Goal: Task Accomplishment & Management: Manage account settings

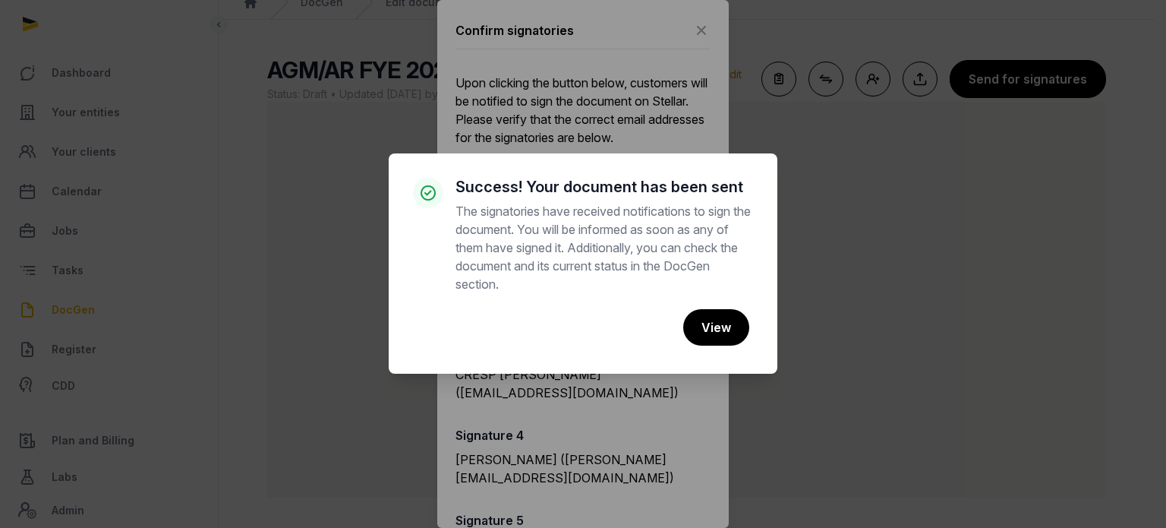
scroll to position [772, 0]
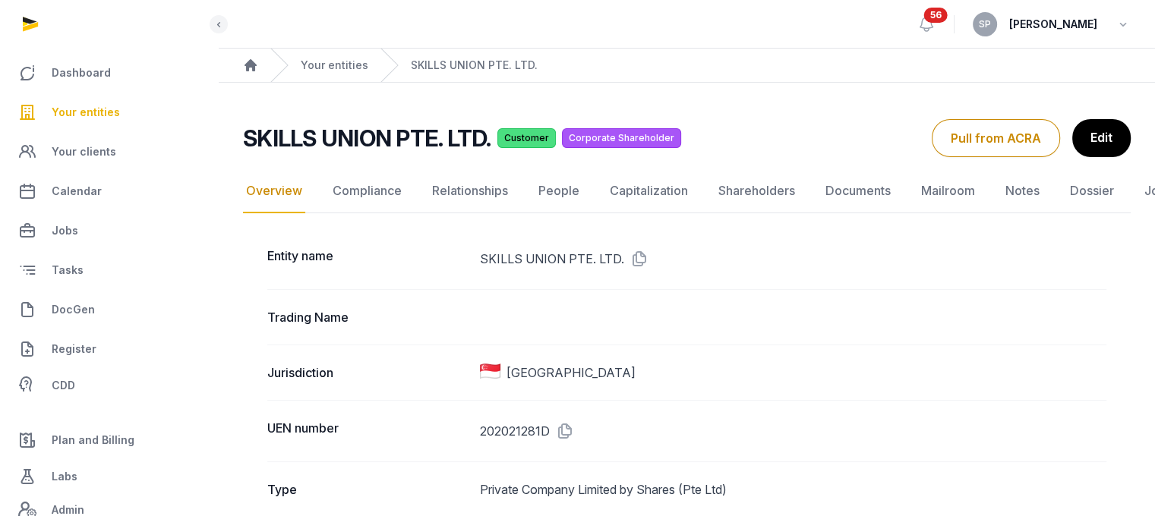
click at [93, 101] on link "Your entities" at bounding box center [109, 112] width 194 height 36
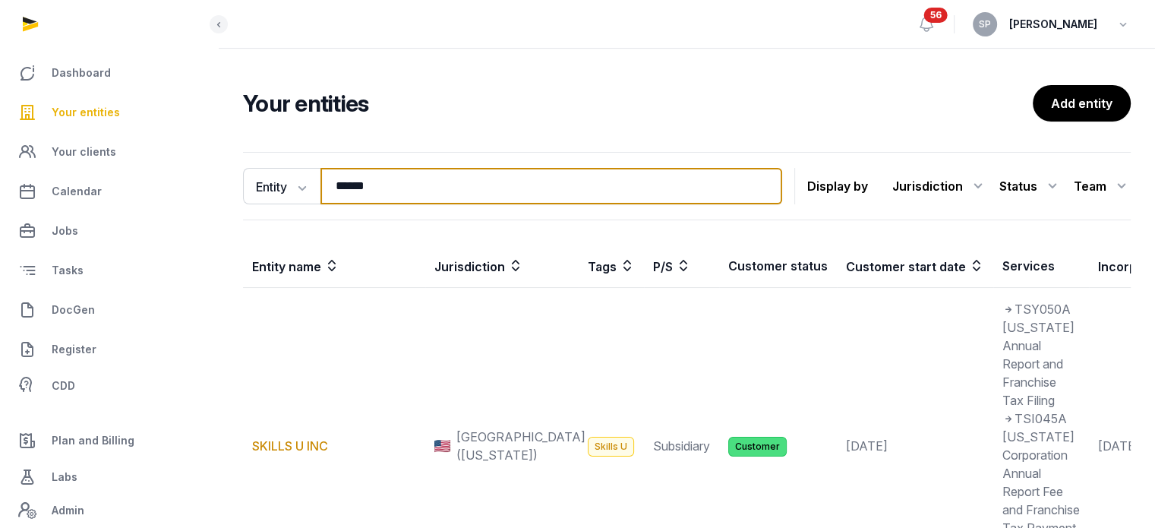
click at [378, 187] on input "******" at bounding box center [551, 186] width 462 height 36
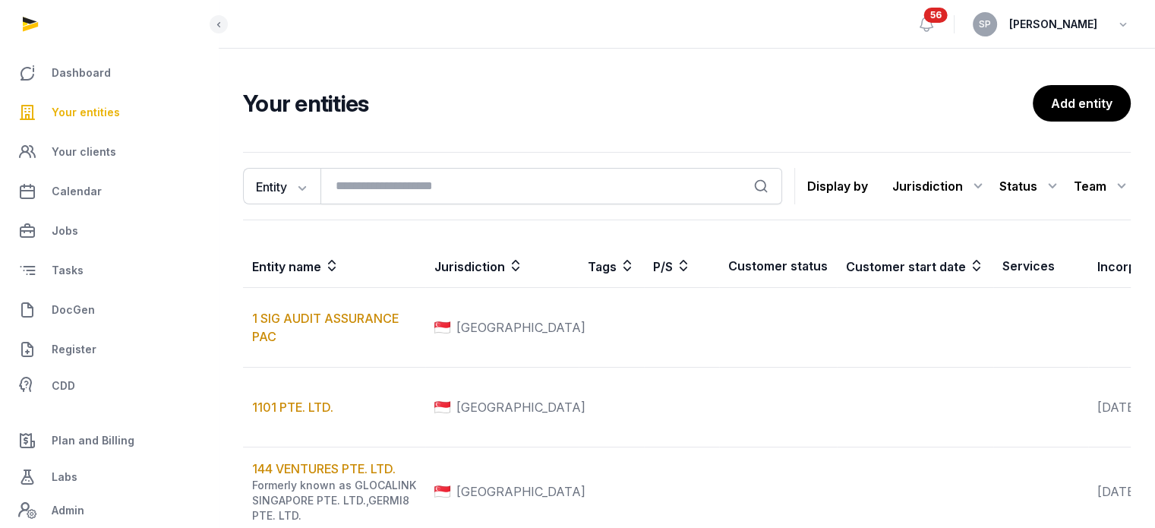
click at [121, 112] on link "Your entities" at bounding box center [109, 112] width 194 height 36
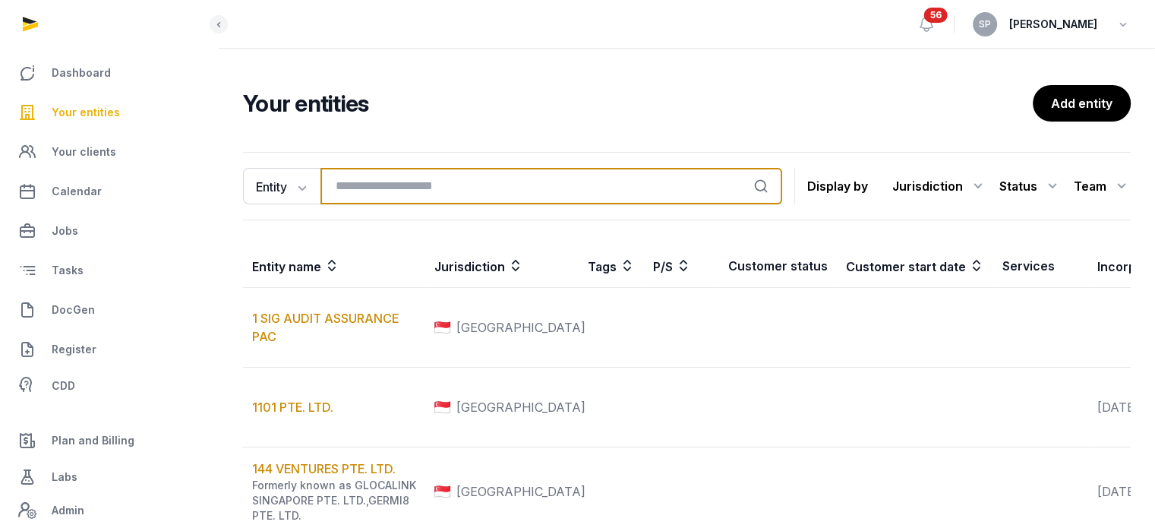
click at [342, 175] on input "search" at bounding box center [551, 186] width 462 height 36
type input "*******"
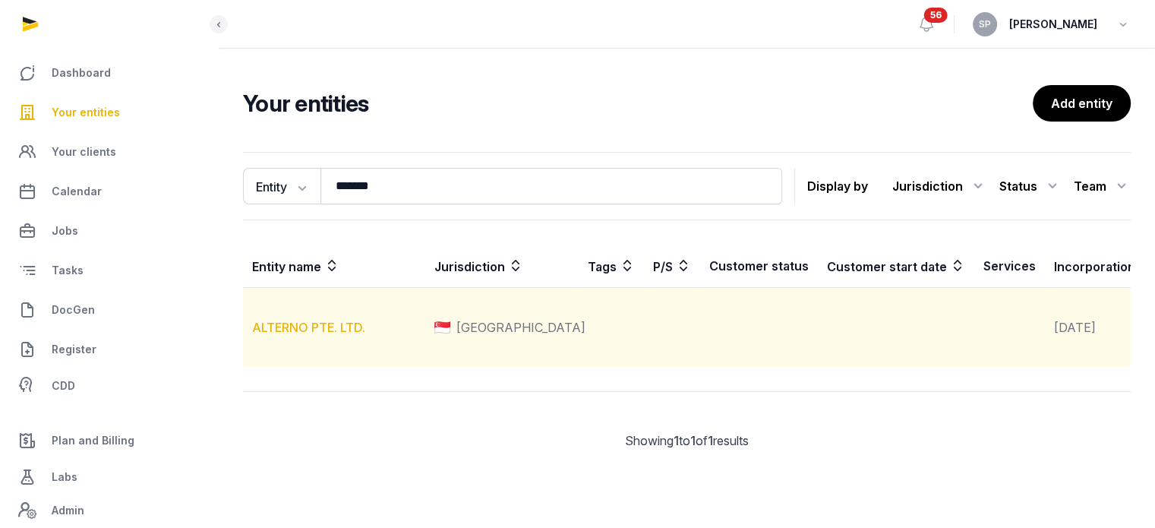
click at [338, 335] on link "ALTERNO PTE. LTD." at bounding box center [308, 327] width 113 height 15
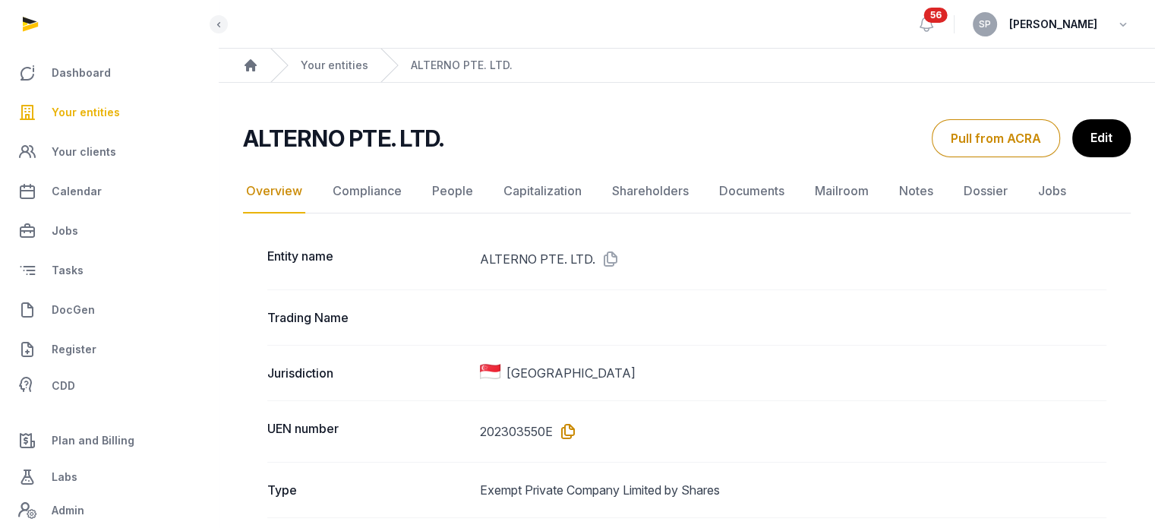
click at [570, 429] on icon at bounding box center [565, 431] width 24 height 24
click at [732, 187] on link "Documents" at bounding box center [751, 191] width 71 height 44
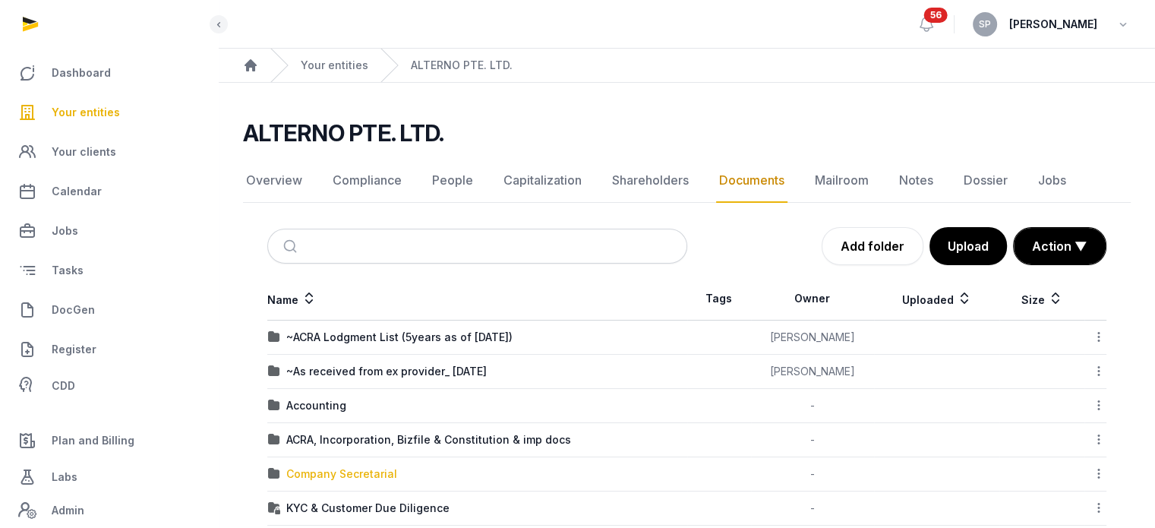
click at [380, 466] on div "Company Secretarial" at bounding box center [341, 473] width 111 height 15
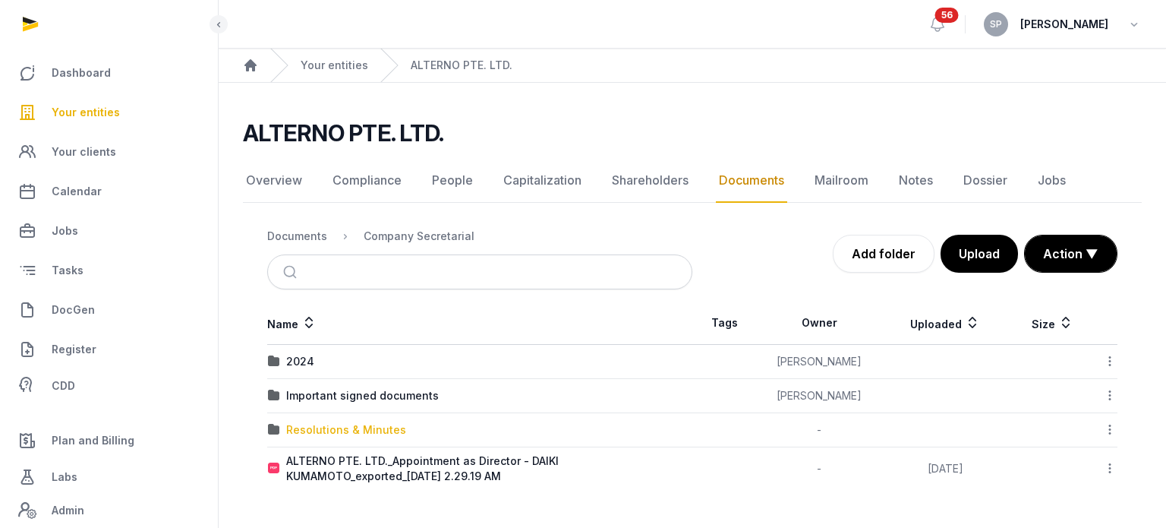
click at [357, 433] on div "Resolutions & Minutes" at bounding box center [346, 429] width 120 height 15
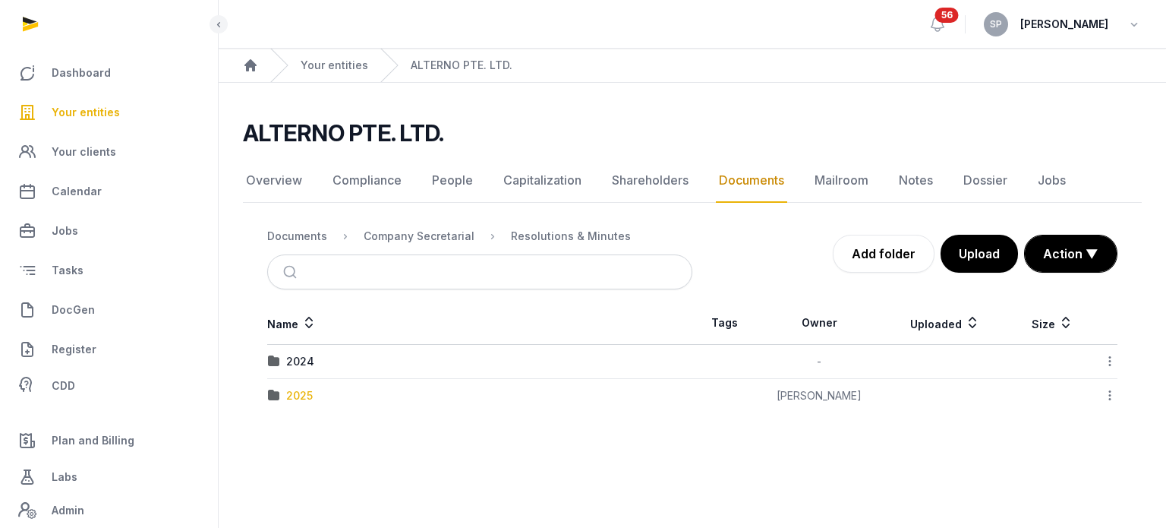
click at [299, 395] on div "2025" at bounding box center [299, 395] width 27 height 15
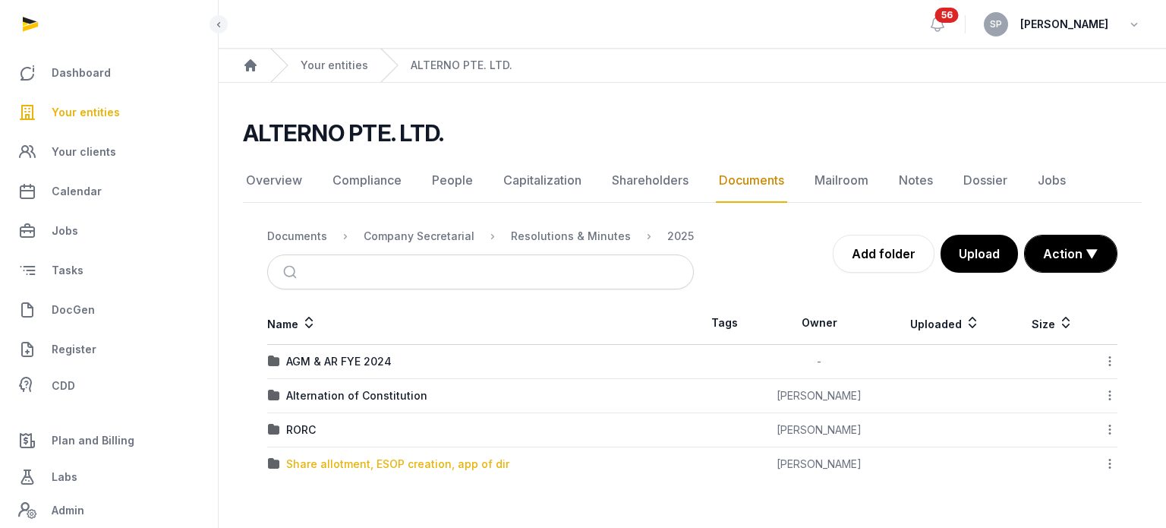
click at [332, 467] on div "Share allotment, ESOP creation, app of dir" at bounding box center [397, 463] width 223 height 15
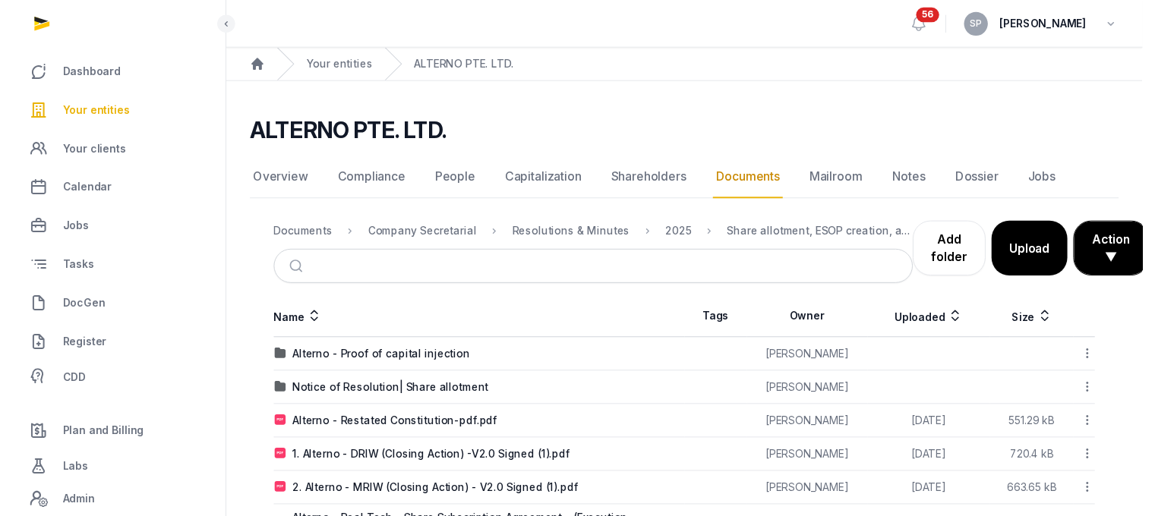
scroll to position [49, 0]
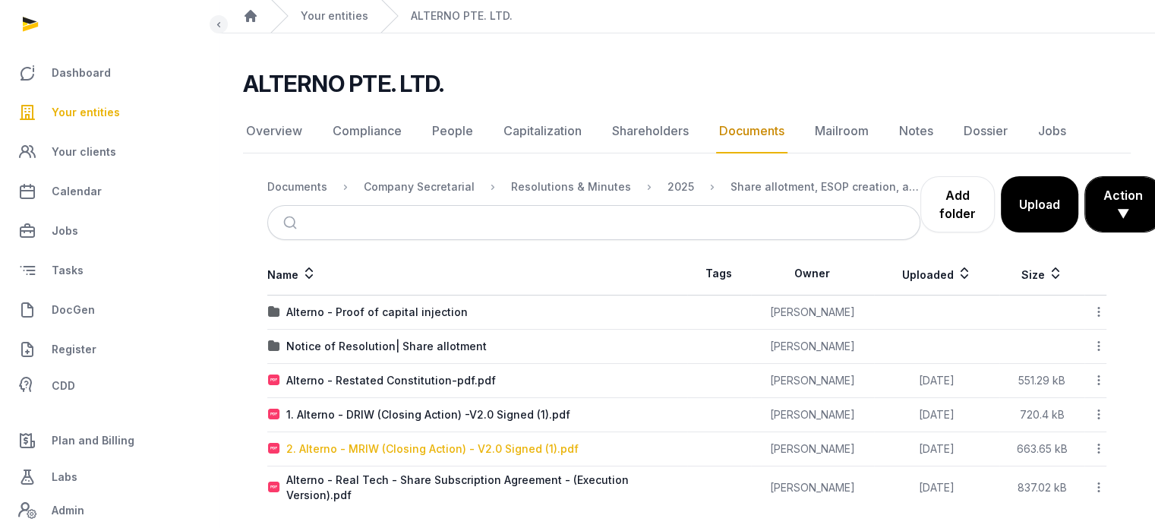
click at [389, 449] on div "2. Alterno - MRIW (Closing Action) - V2.0 Signed (1).pdf" at bounding box center [432, 448] width 292 height 15
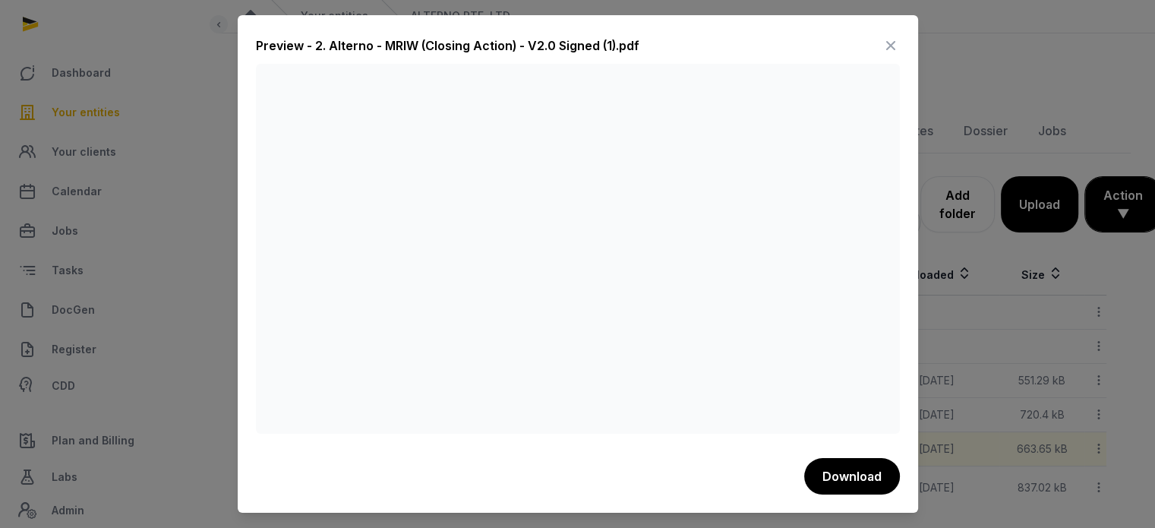
click at [891, 48] on icon at bounding box center [890, 45] width 18 height 24
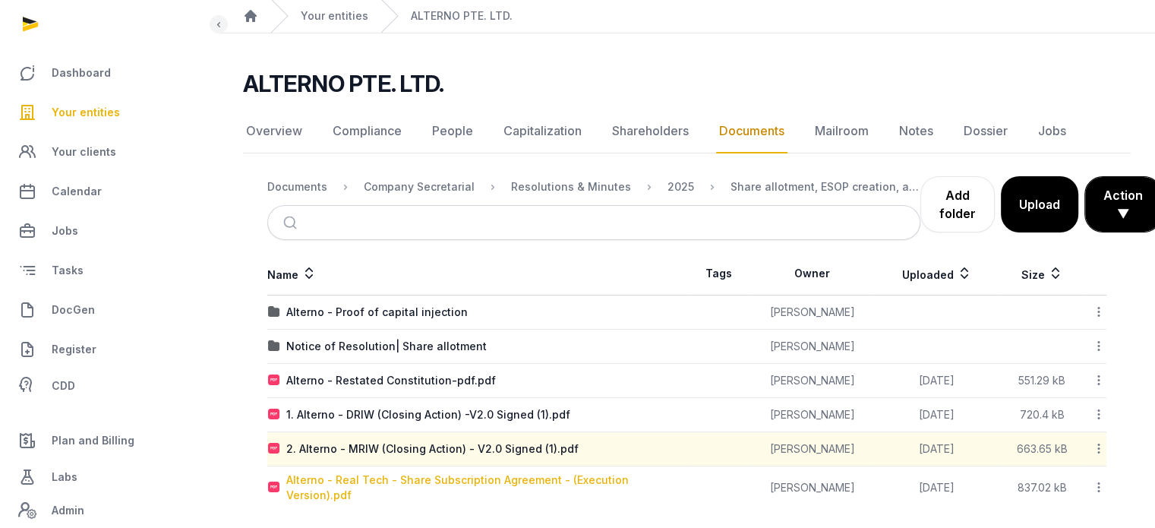
click at [577, 478] on div "Alterno - Real Tech - Share Subscription Agreement - (Execution Version).pdf" at bounding box center [486, 487] width 400 height 30
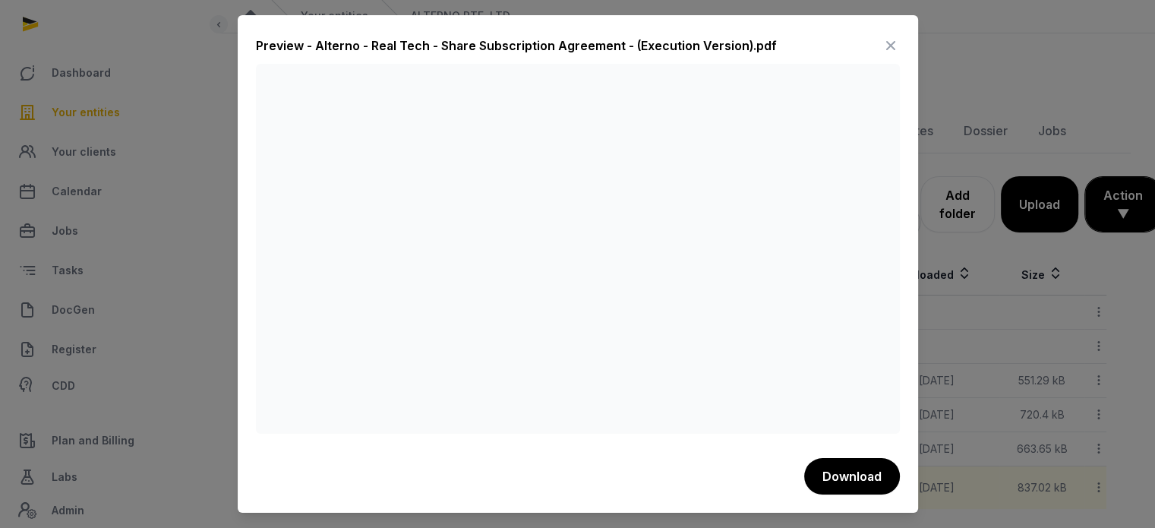
click at [893, 33] on icon at bounding box center [890, 45] width 18 height 24
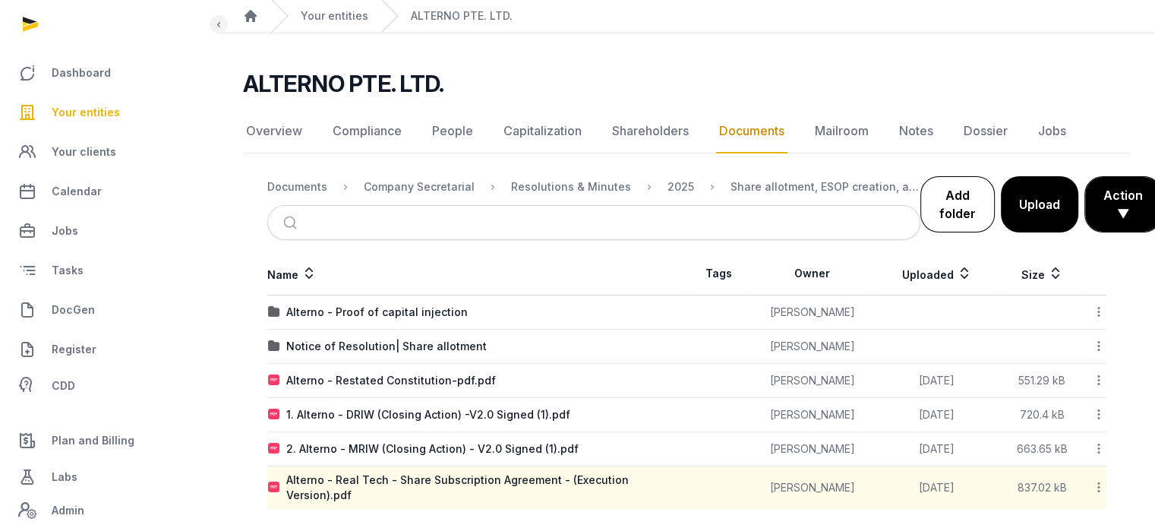
click at [936, 215] on link "Add folder" at bounding box center [957, 204] width 74 height 56
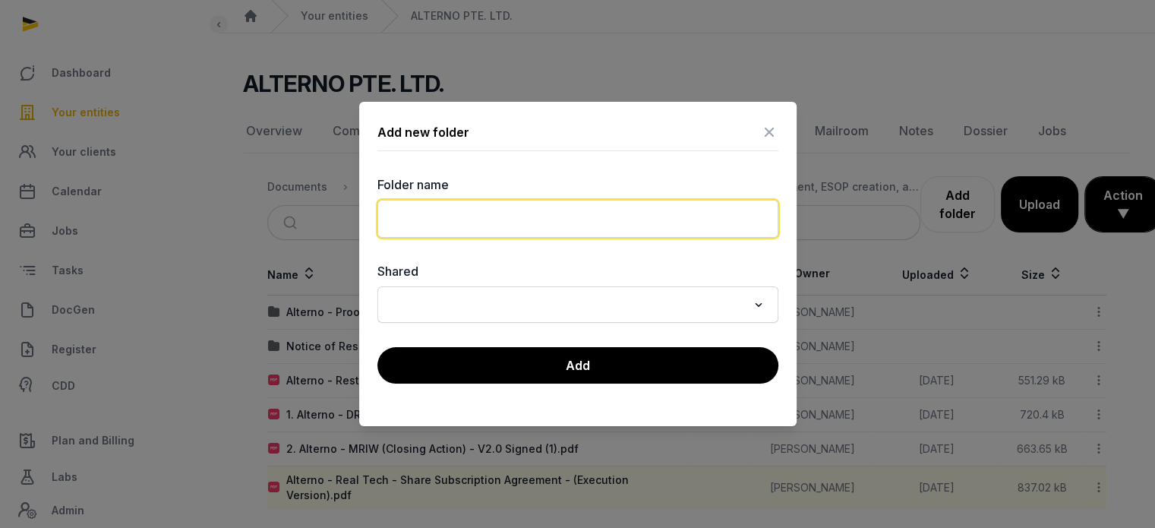
click at [448, 211] on input "text" at bounding box center [577, 219] width 401 height 38
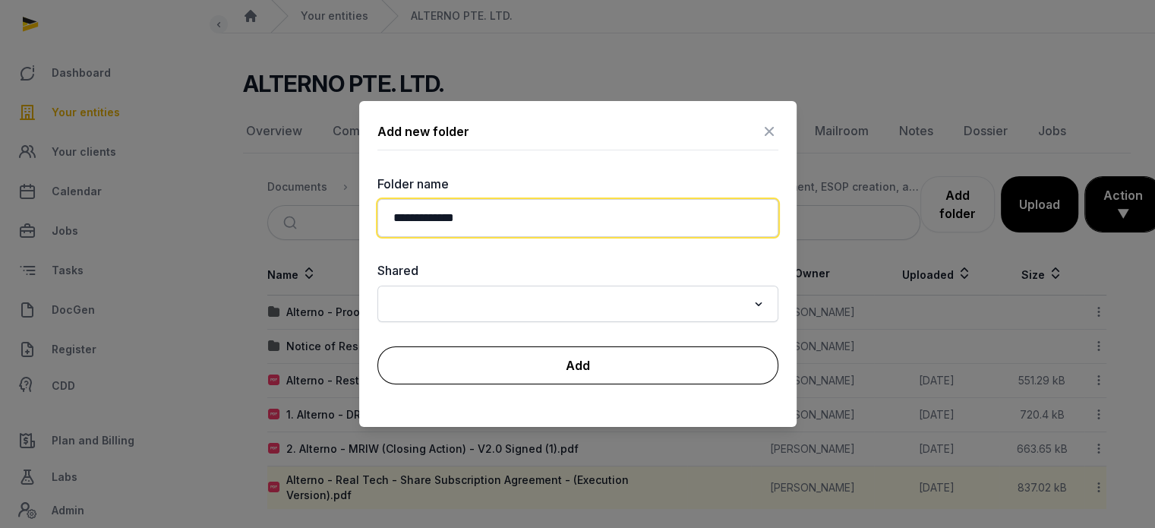
type input "**********"
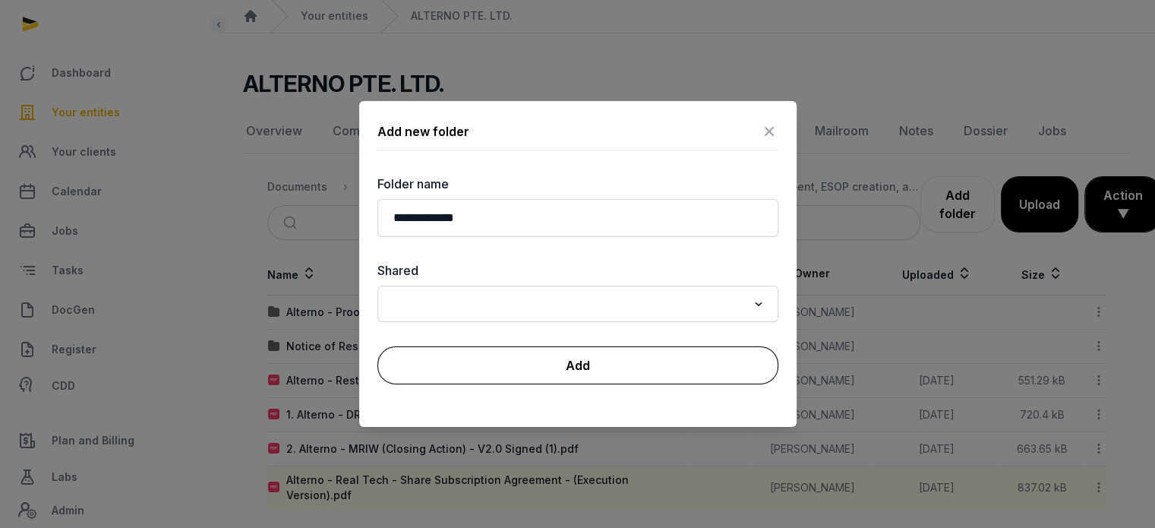
click at [486, 358] on button "Add" at bounding box center [577, 365] width 401 height 38
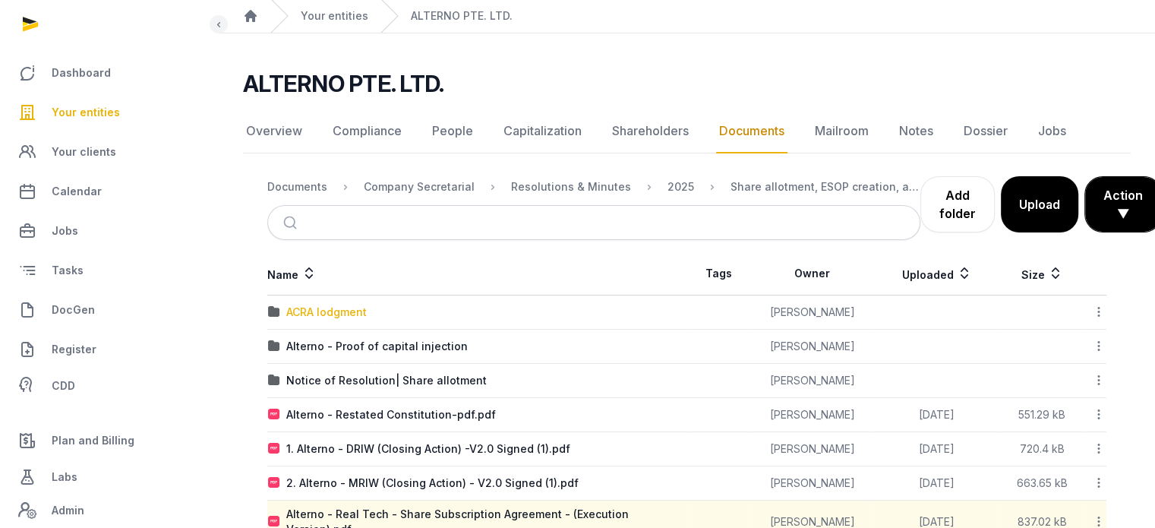
click at [314, 315] on div "ACRA lodgment" at bounding box center [326, 311] width 80 height 15
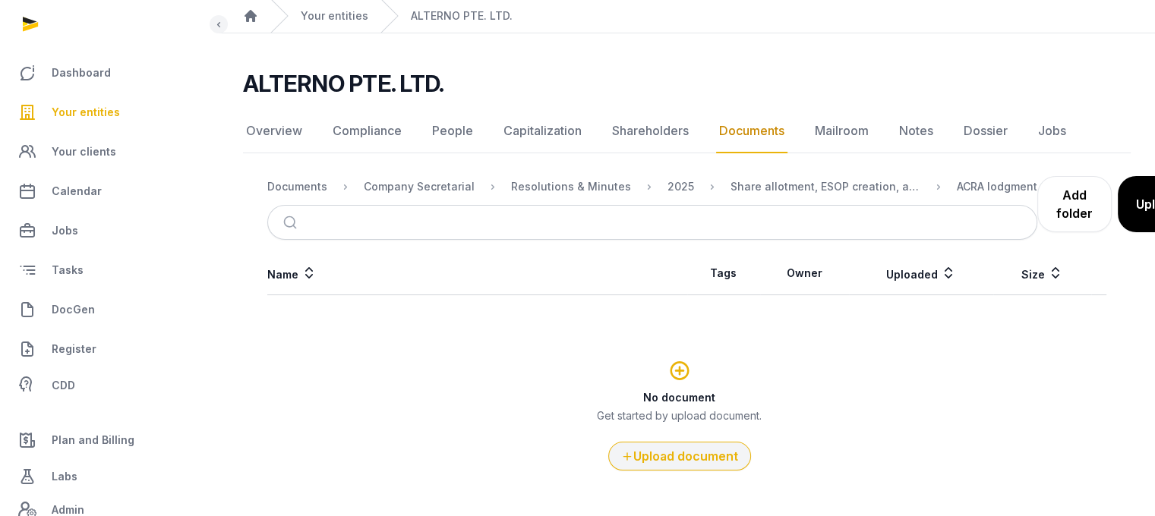
click at [627, 461] on icon at bounding box center [627, 456] width 12 height 15
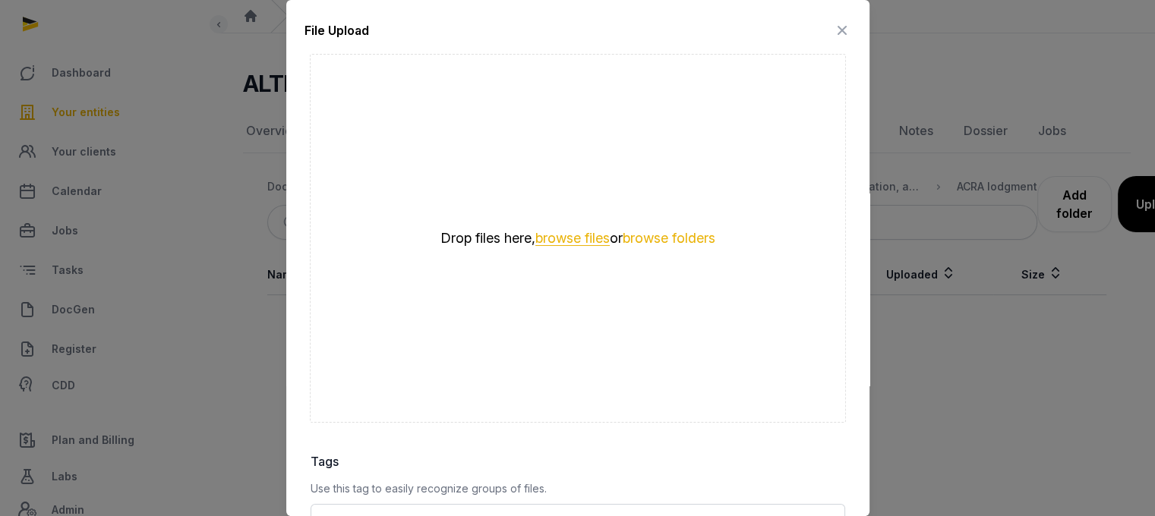
click at [593, 232] on button "browse files" at bounding box center [572, 239] width 74 height 14
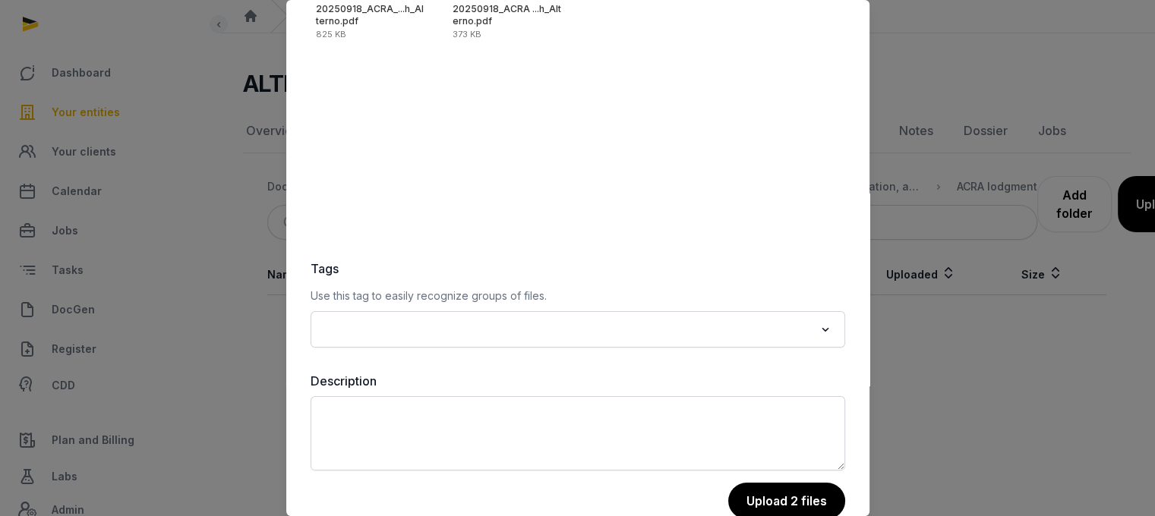
scroll to position [214, 0]
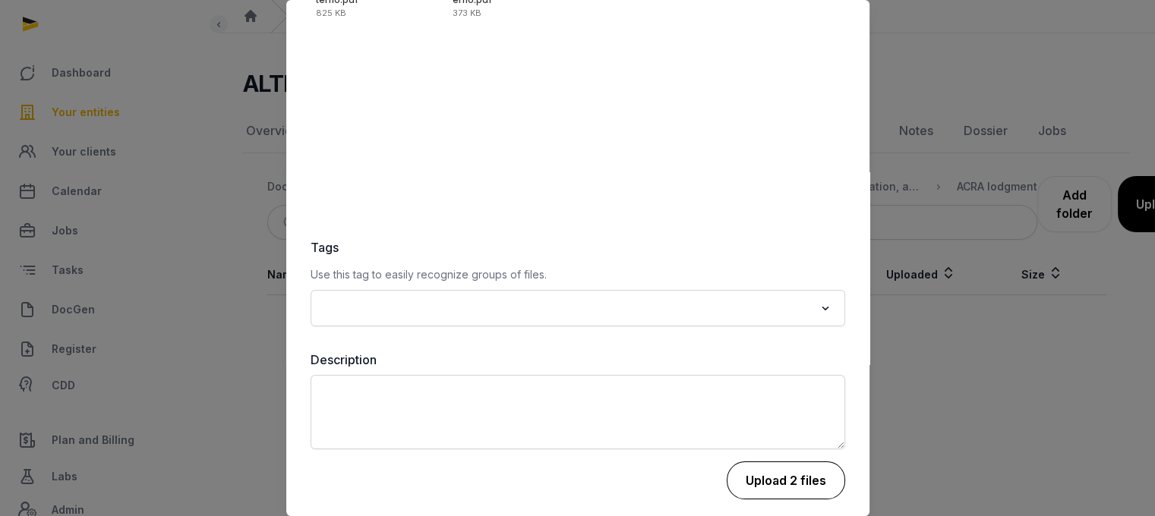
click at [783, 476] on button "Upload 2 files" at bounding box center [785, 481] width 118 height 38
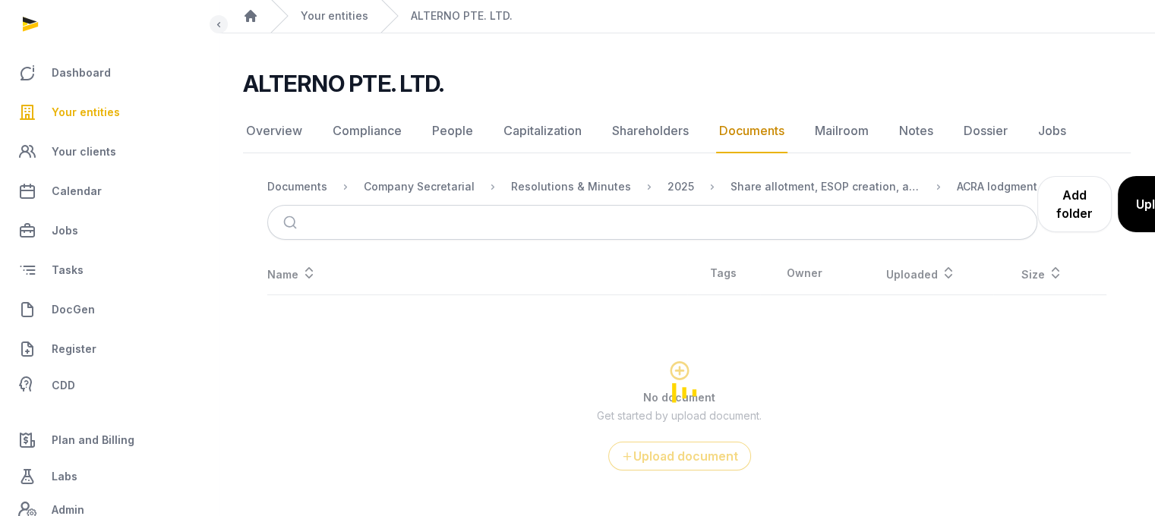
scroll to position [11, 0]
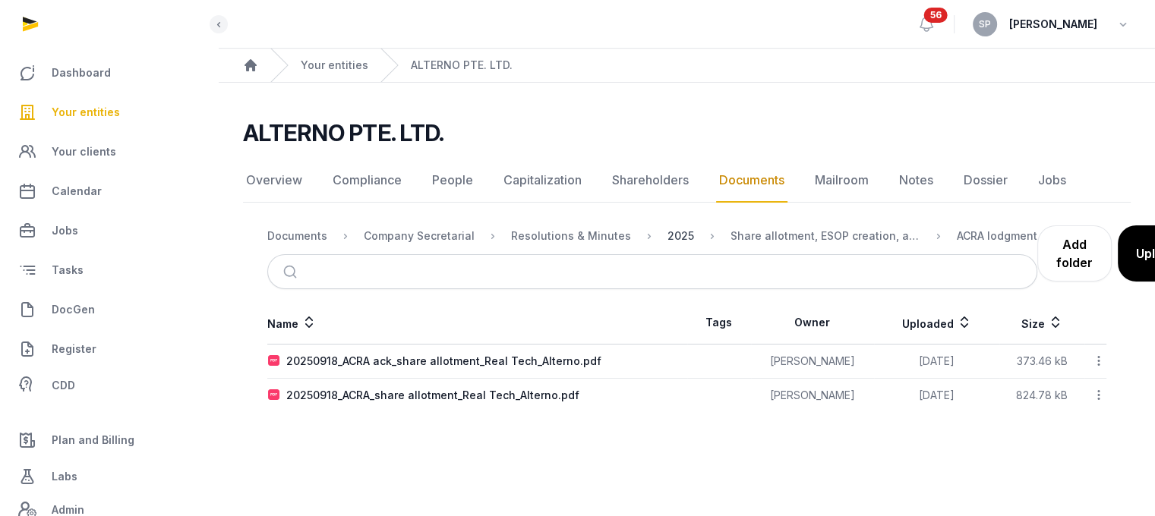
click at [667, 229] on div "2025" at bounding box center [680, 235] width 27 height 15
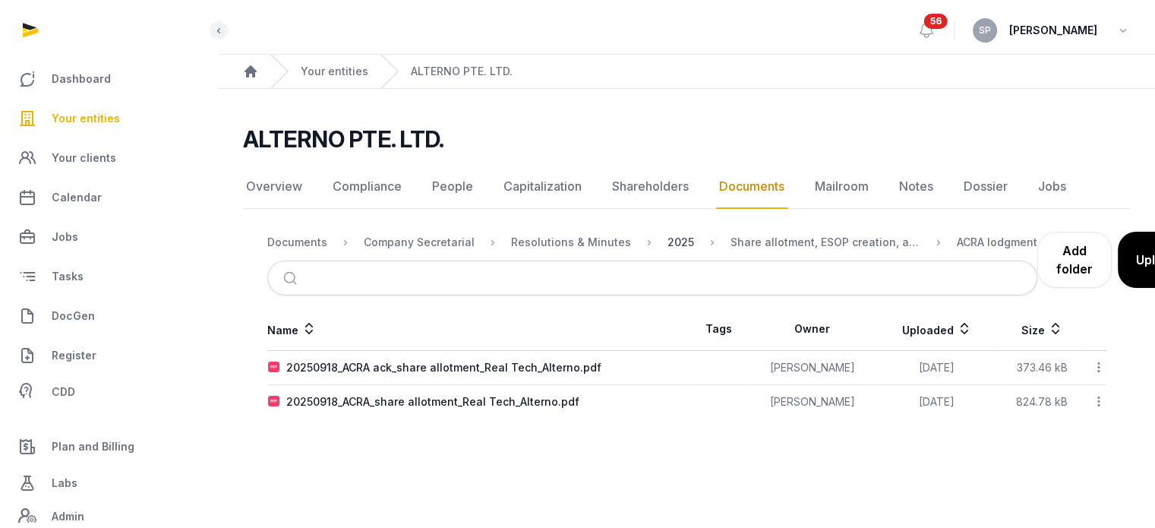
scroll to position [0, 0]
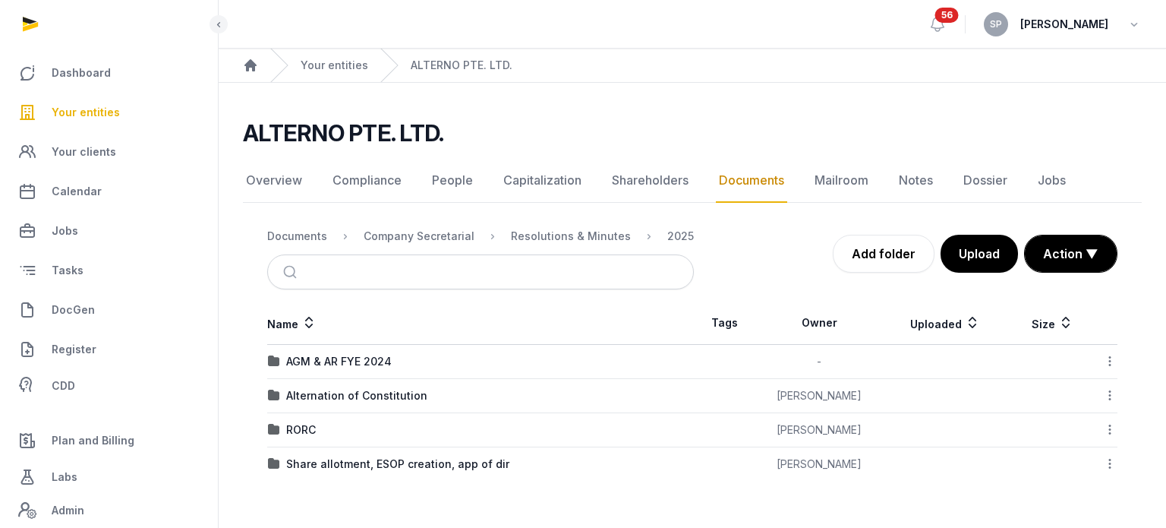
click at [1110, 466] on icon at bounding box center [1110, 463] width 14 height 16
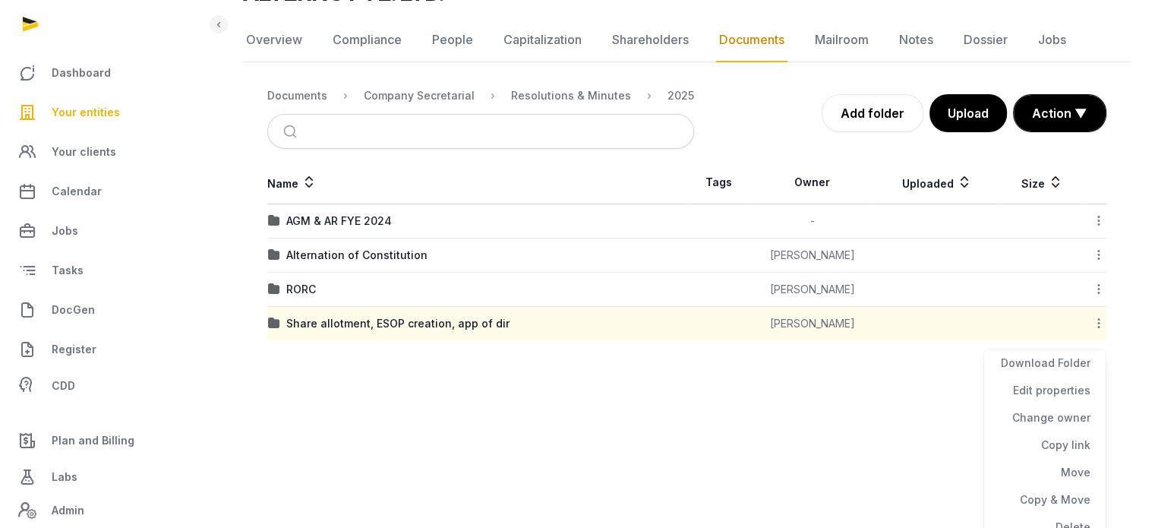
scroll to position [152, 0]
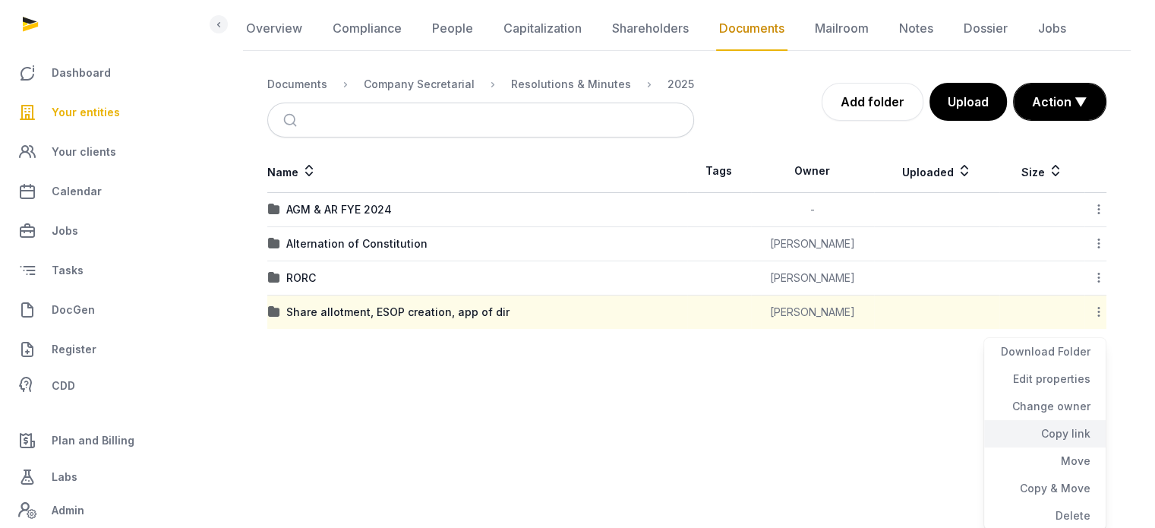
click at [1045, 427] on div "Copy link" at bounding box center [1044, 433] width 121 height 27
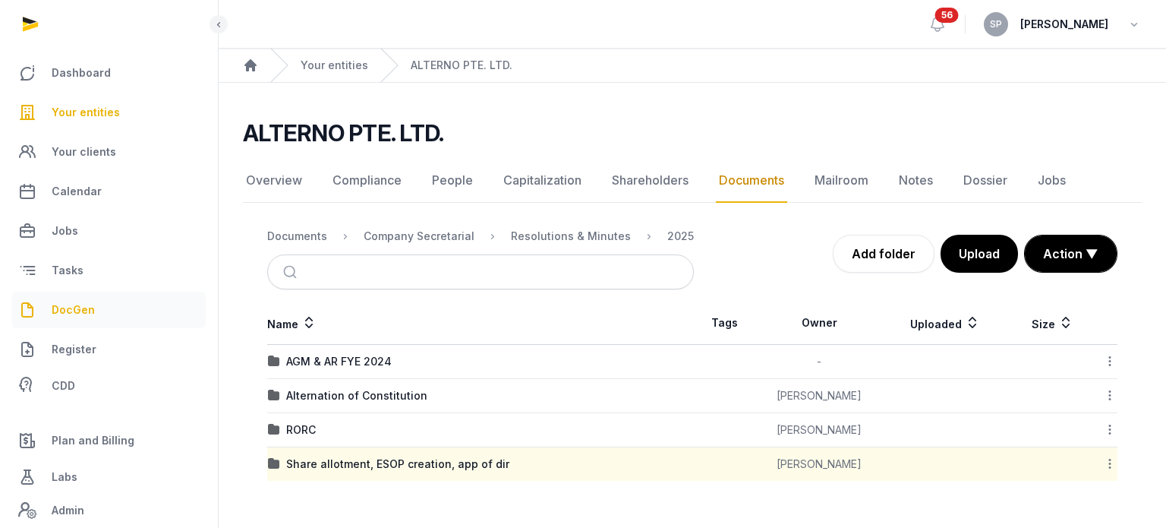
click at [88, 308] on span "DocGen" at bounding box center [73, 310] width 43 height 18
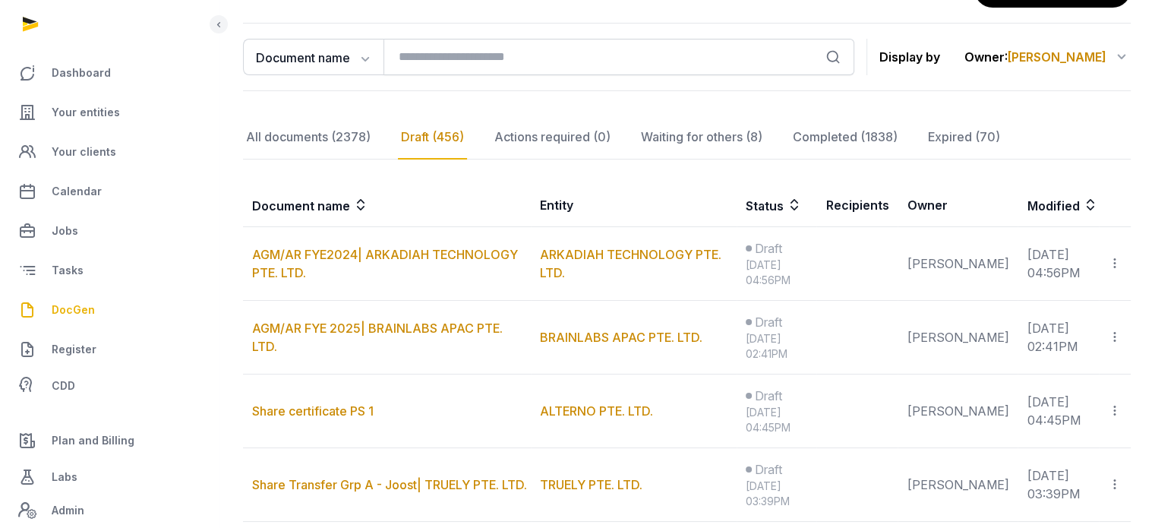
scroll to position [150, 0]
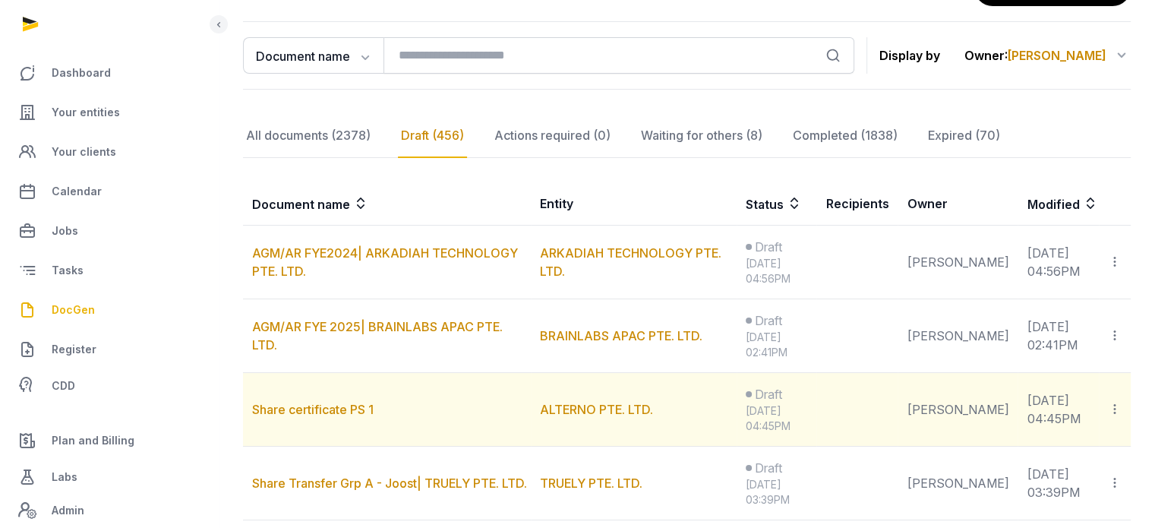
click at [295, 415] on td "Share certificate PS 1" at bounding box center [387, 410] width 288 height 74
click at [304, 410] on link "Share certificate PS 1" at bounding box center [312, 409] width 121 height 15
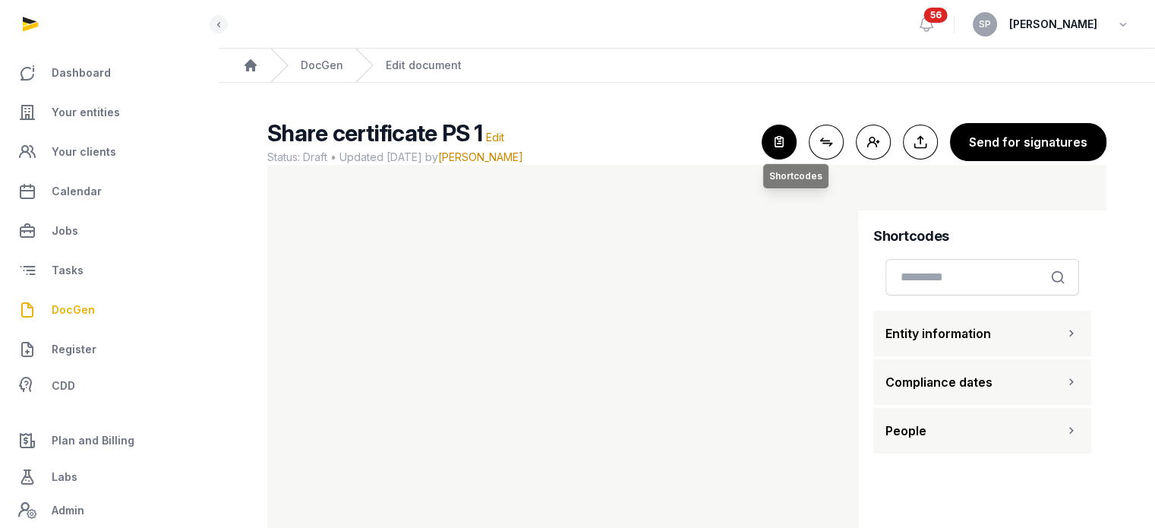
click at [787, 140] on icon "button" at bounding box center [778, 141] width 33 height 33
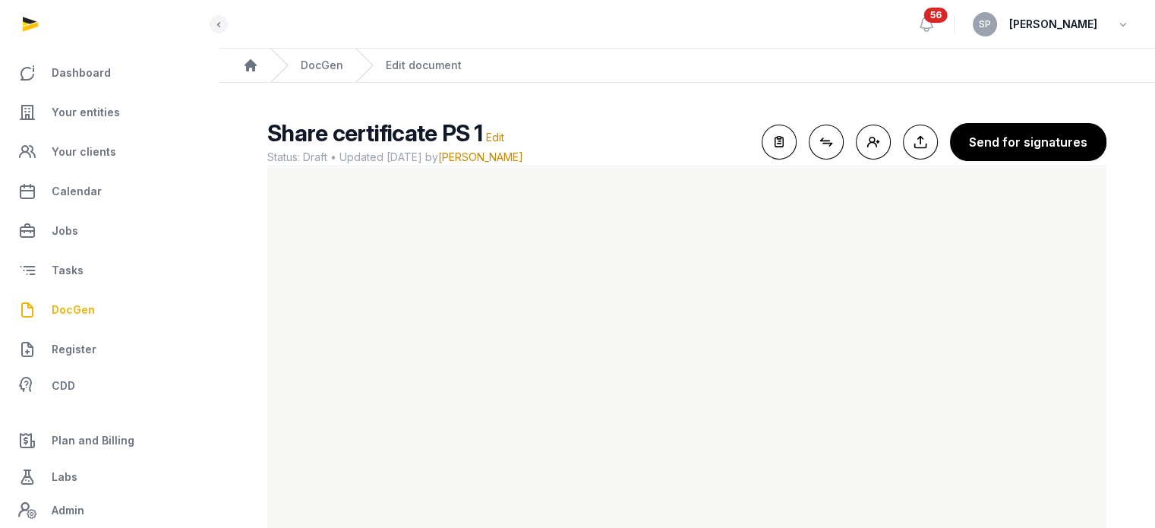
scroll to position [63, 0]
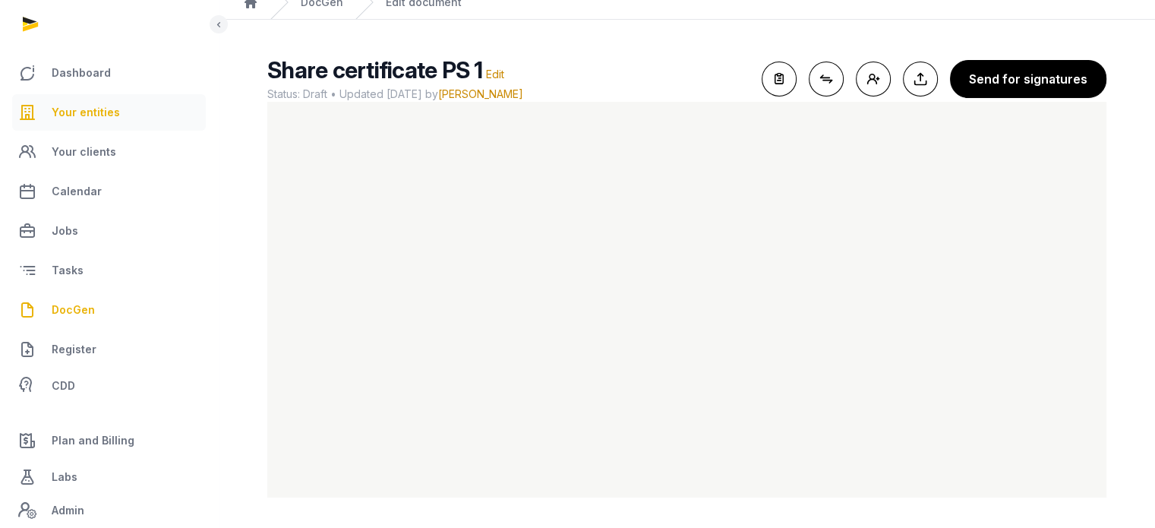
click at [134, 118] on link "Your entities" at bounding box center [109, 112] width 194 height 36
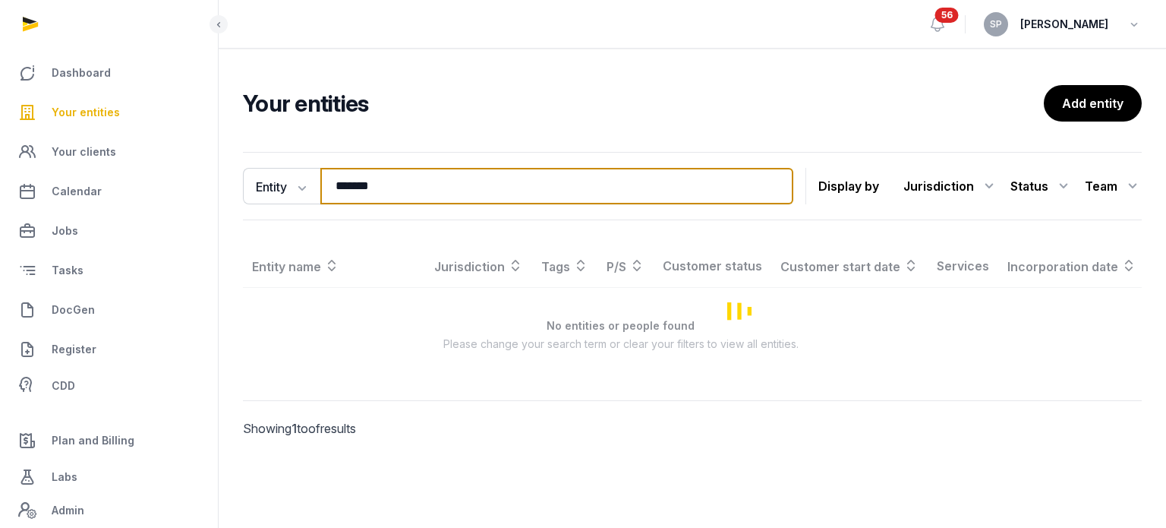
click at [418, 184] on input "*******" at bounding box center [556, 186] width 473 height 36
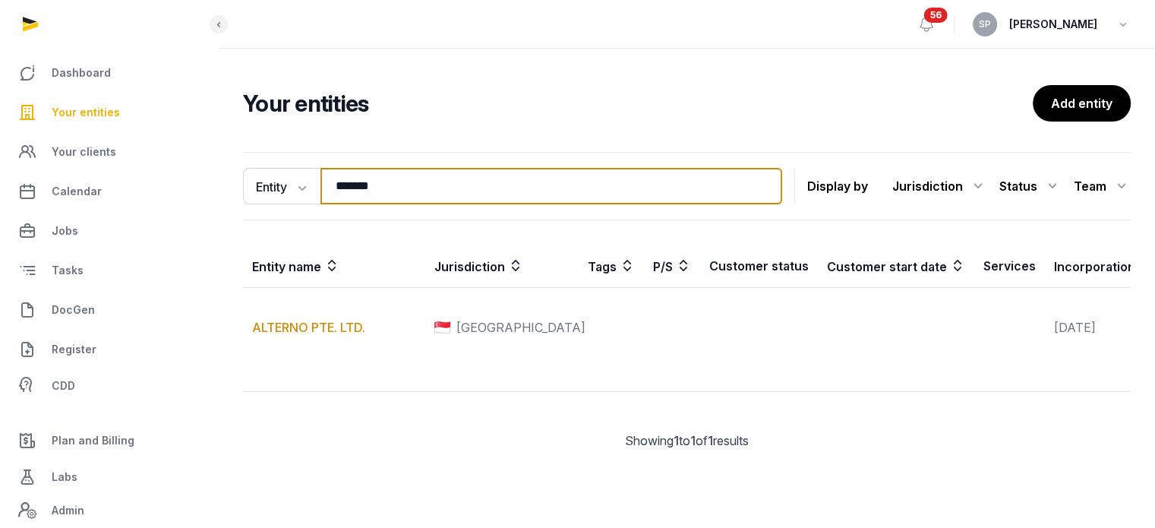
click at [418, 184] on input "*******" at bounding box center [551, 186] width 462 height 36
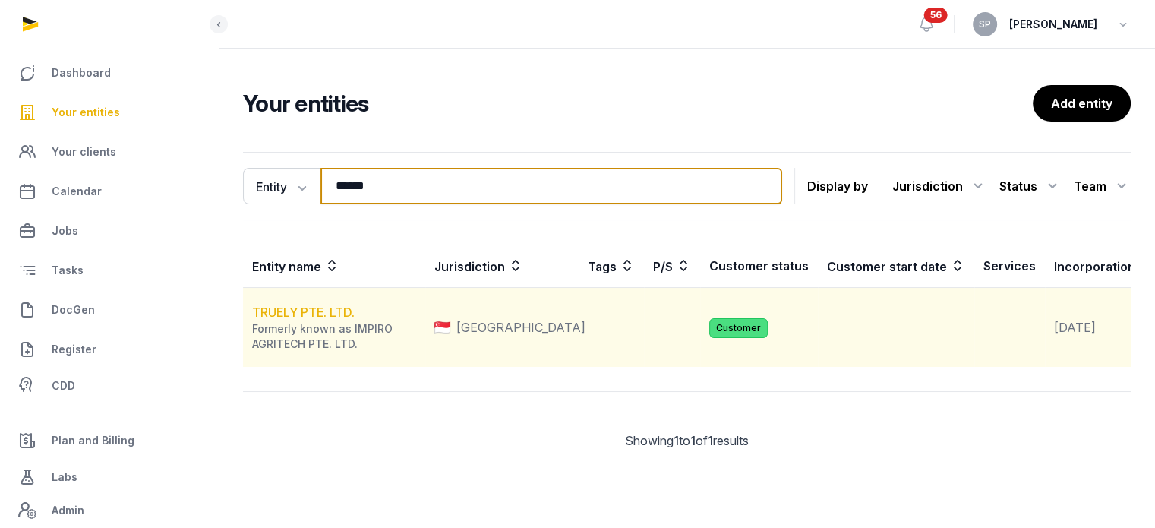
type input "******"
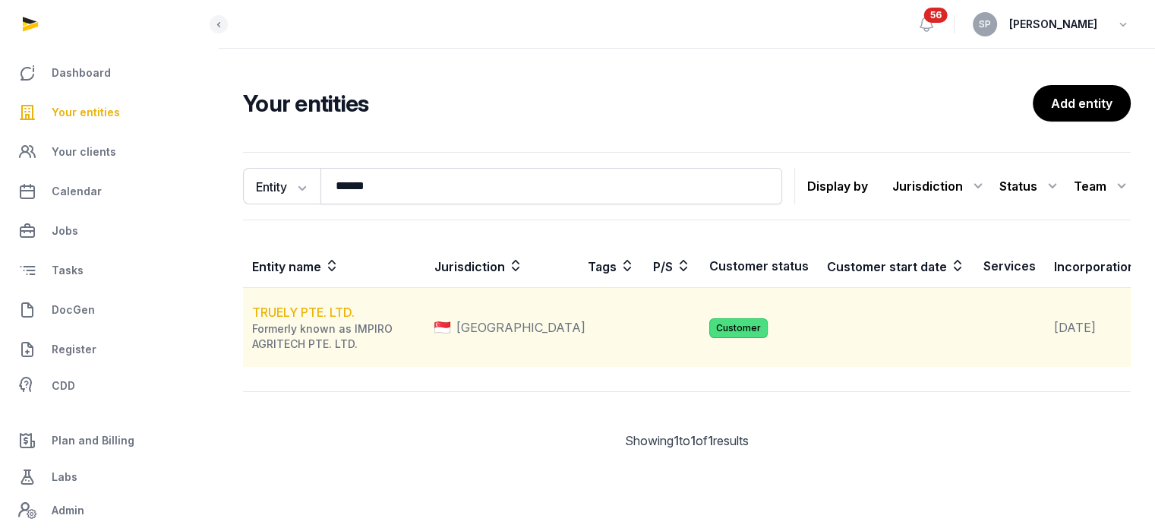
click at [285, 320] on link "TRUELY PTE. LTD." at bounding box center [303, 311] width 102 height 15
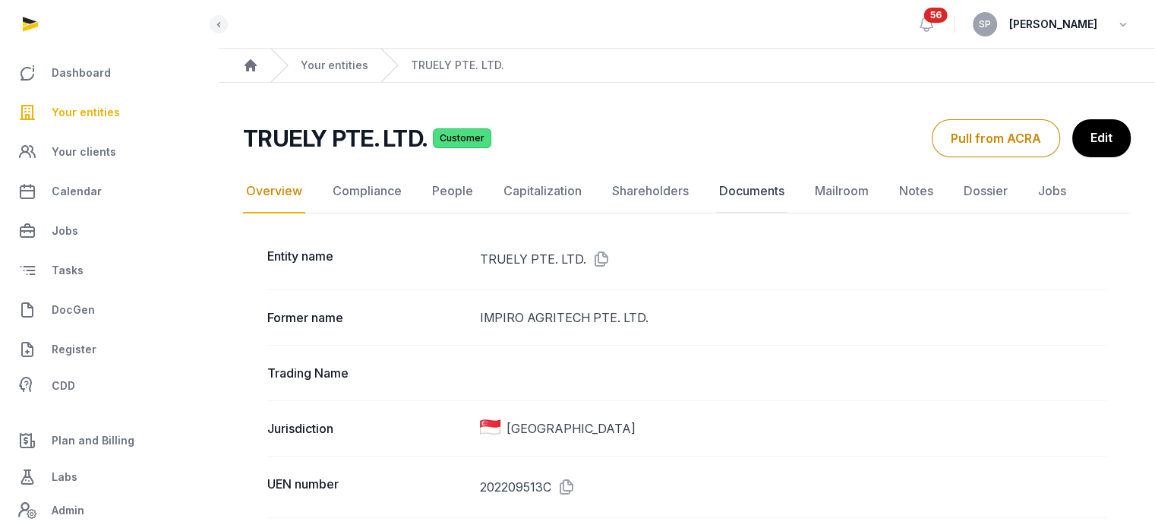
click at [744, 191] on link "Documents" at bounding box center [751, 191] width 71 height 44
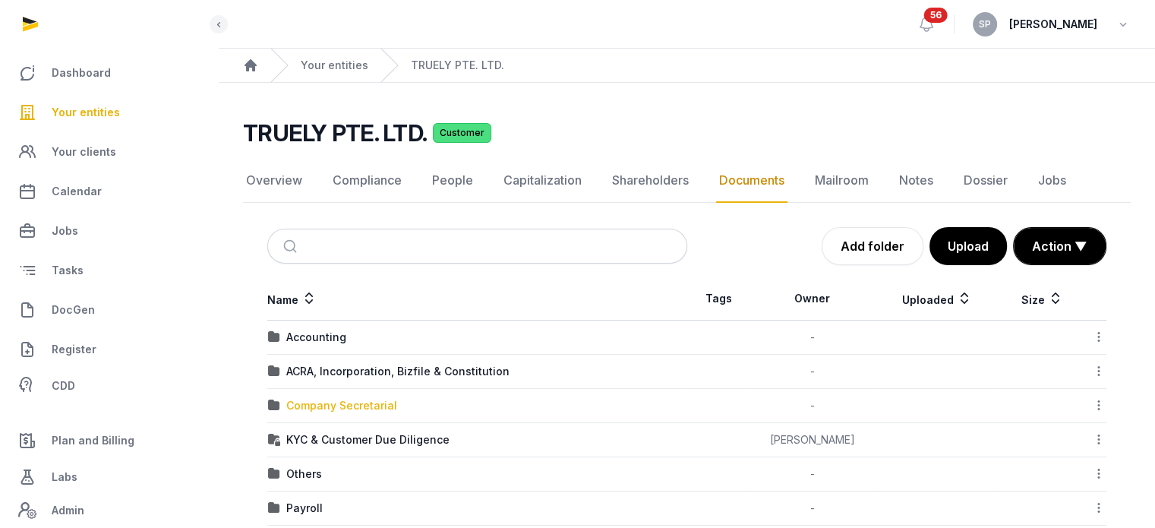
click at [351, 398] on div "Company Secretarial" at bounding box center [341, 405] width 111 height 15
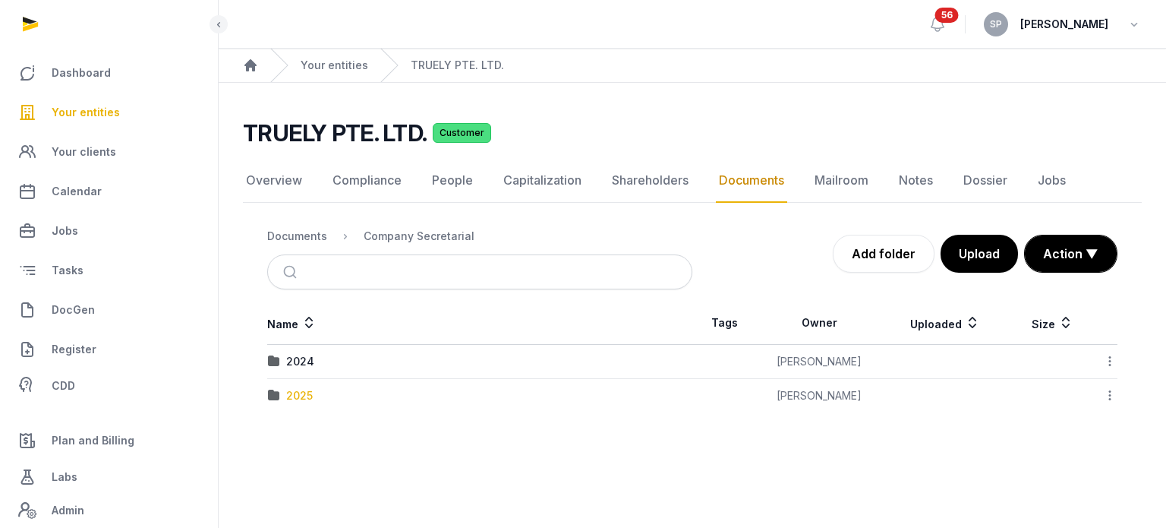
click at [290, 399] on div "2025" at bounding box center [299, 395] width 27 height 15
